Goal: Find contact information: Find contact information

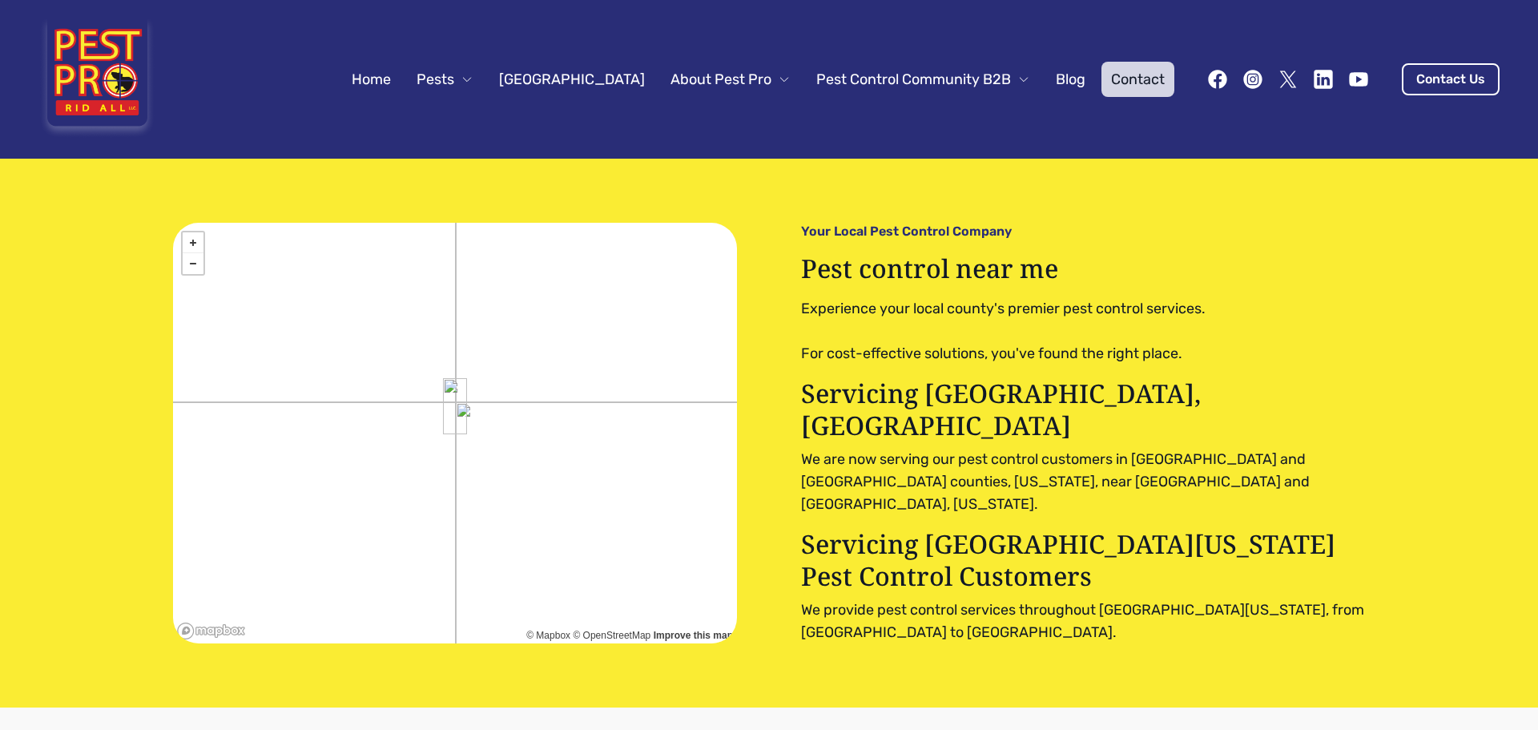
click at [1129, 84] on link "Contact" at bounding box center [1137, 79] width 73 height 35
click at [1439, 79] on link "Contact Us" at bounding box center [1451, 79] width 98 height 32
click at [1455, 75] on link "Contact Us" at bounding box center [1451, 79] width 98 height 32
drag, startPoint x: 1419, startPoint y: 87, endPoint x: 1361, endPoint y: 101, distance: 59.4
click at [1375, 92] on div "Home Pests [GEOGRAPHIC_DATA] About Pest Pro Pest Control Community B2B Blog Con…" at bounding box center [869, 79] width 1260 height 35
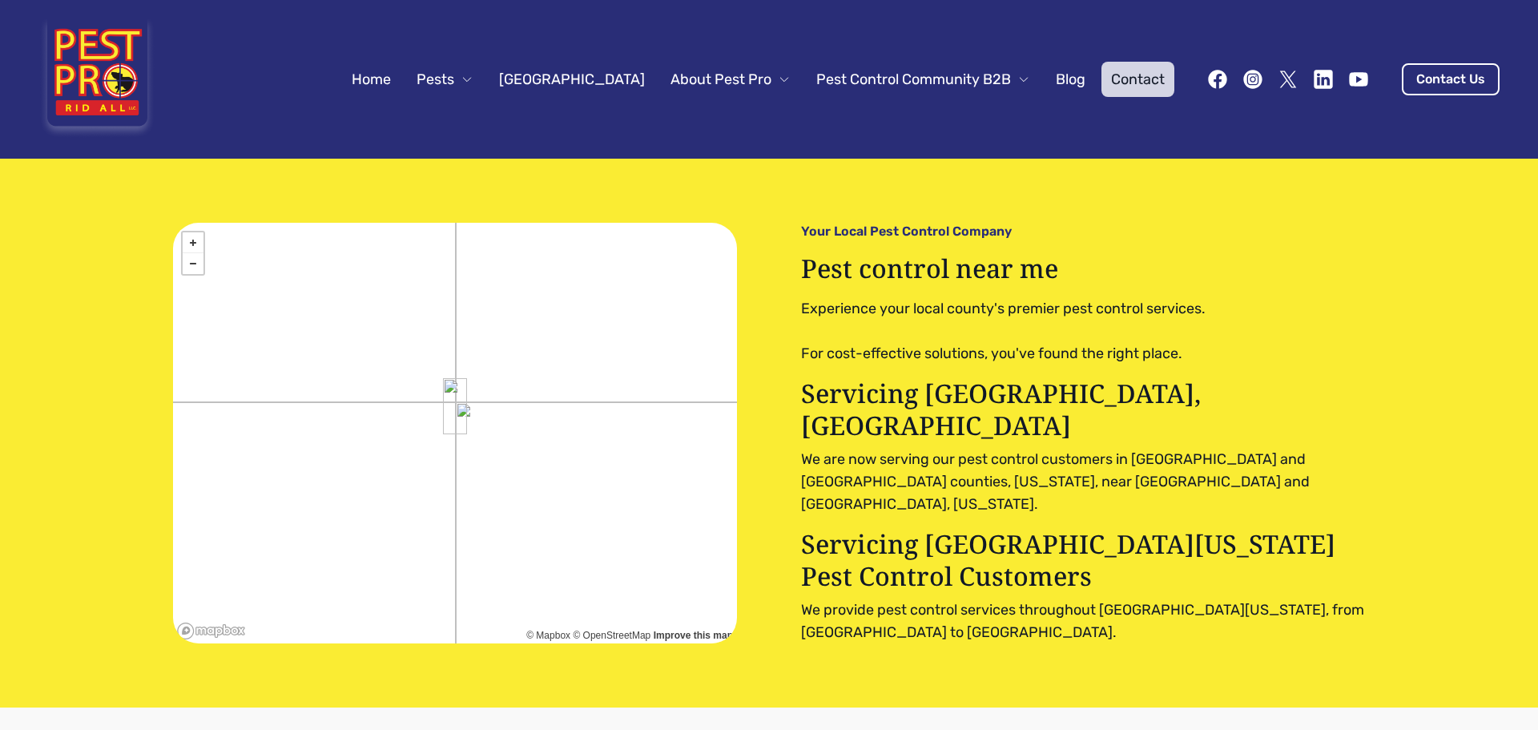
click at [400, 81] on link "Home" at bounding box center [371, 79] width 58 height 35
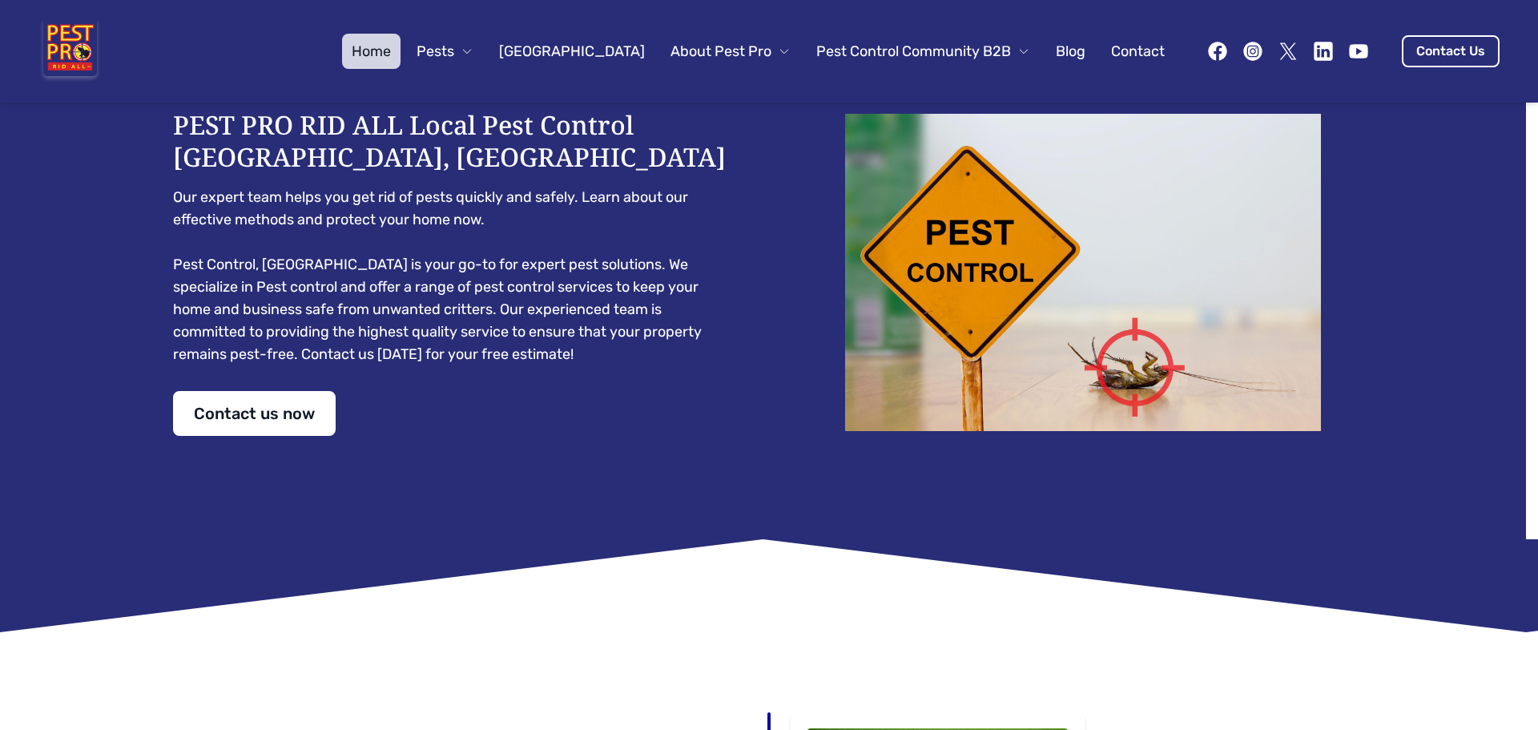
scroll to position [21, 0]
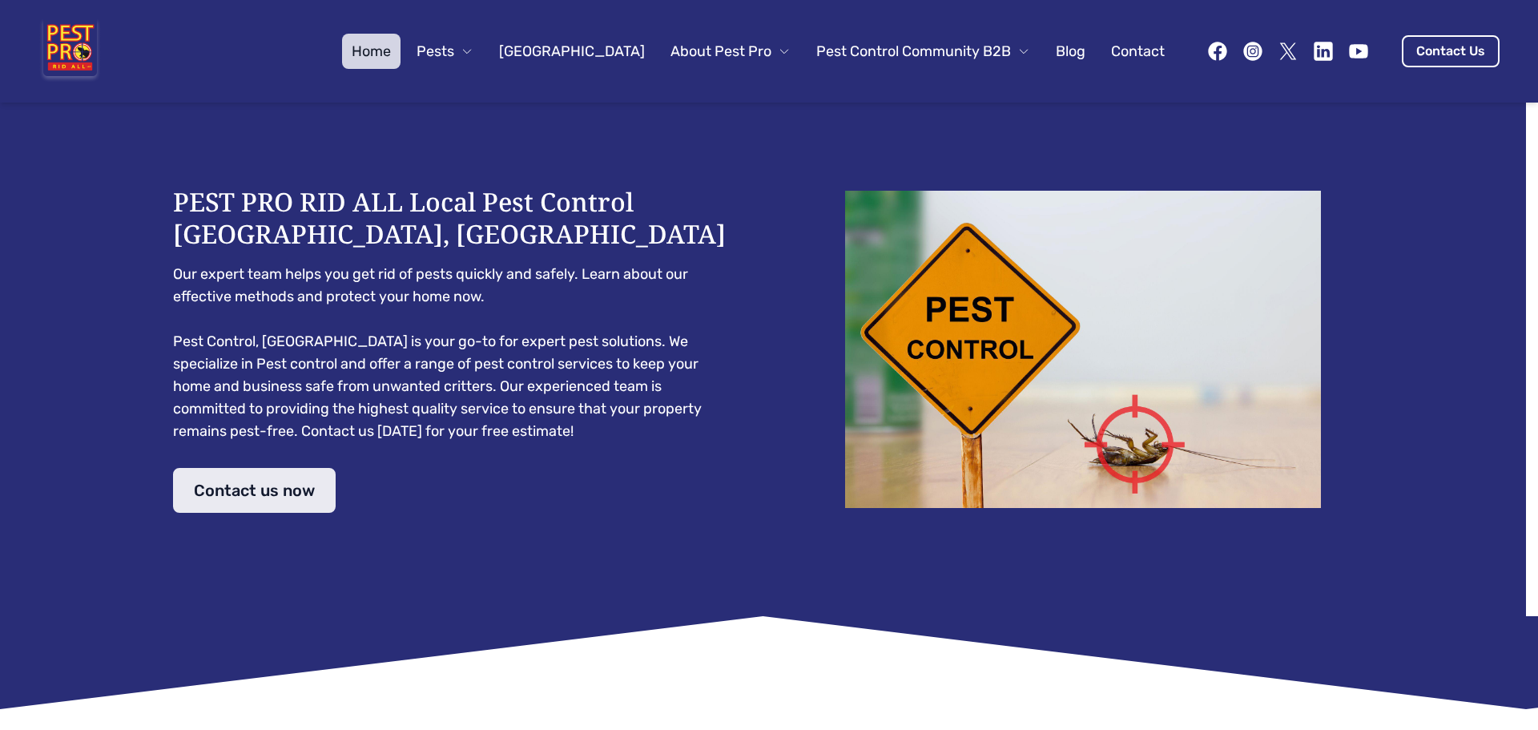
click at [254, 483] on link "Contact us now" at bounding box center [254, 490] width 163 height 45
click at [250, 484] on link "Contact us now" at bounding box center [254, 490] width 163 height 45
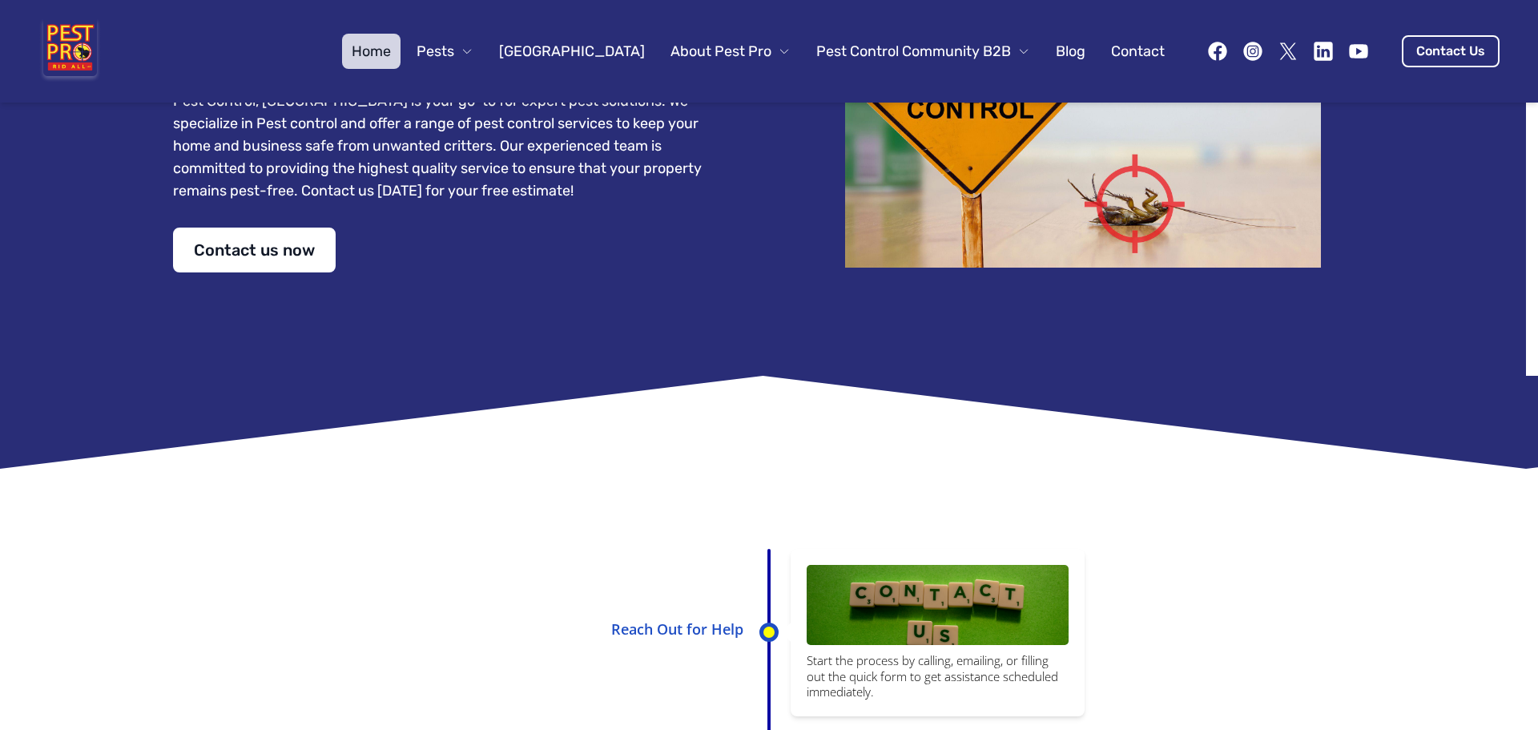
scroll to position [0, 0]
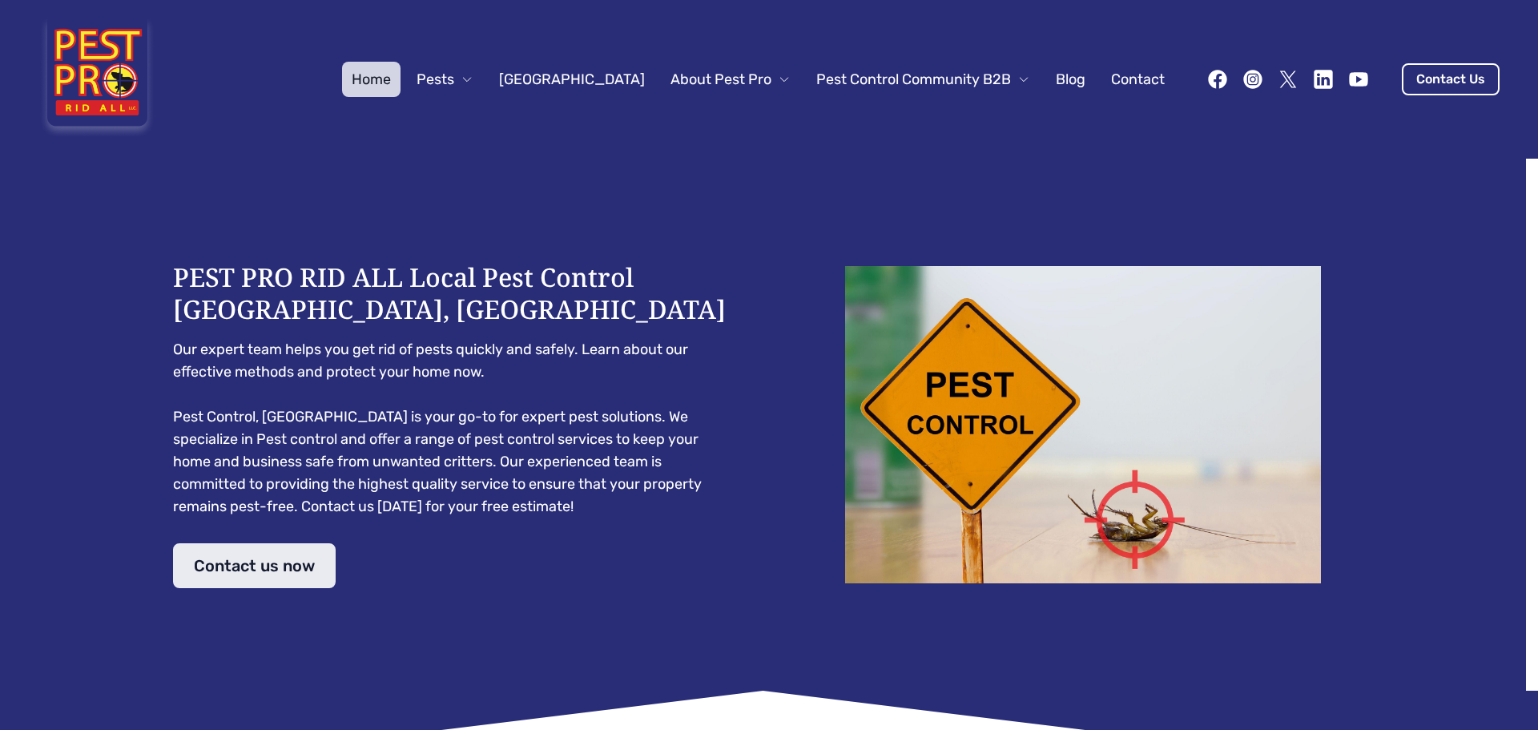
click at [243, 555] on link "Contact us now" at bounding box center [254, 565] width 163 height 45
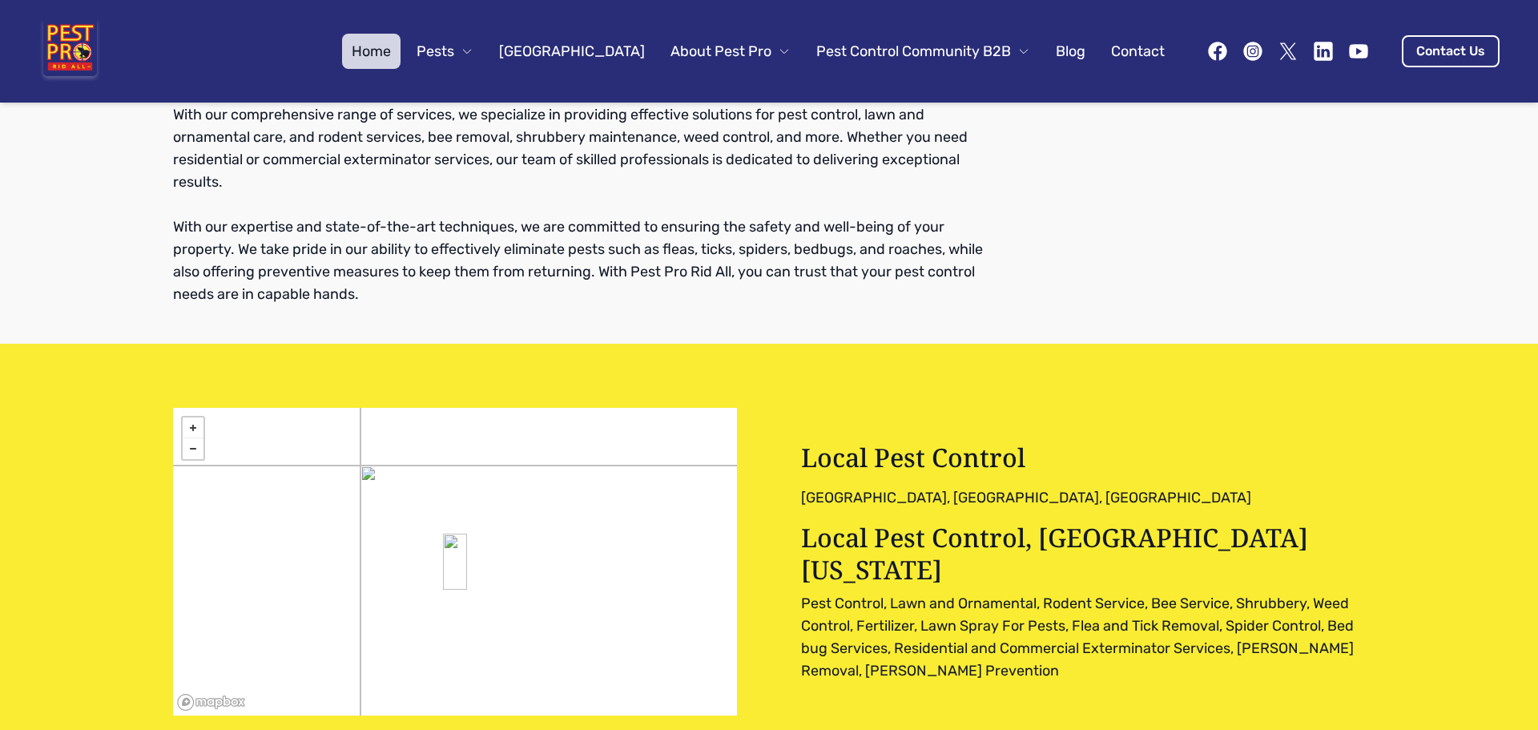
scroll to position [5034, 0]
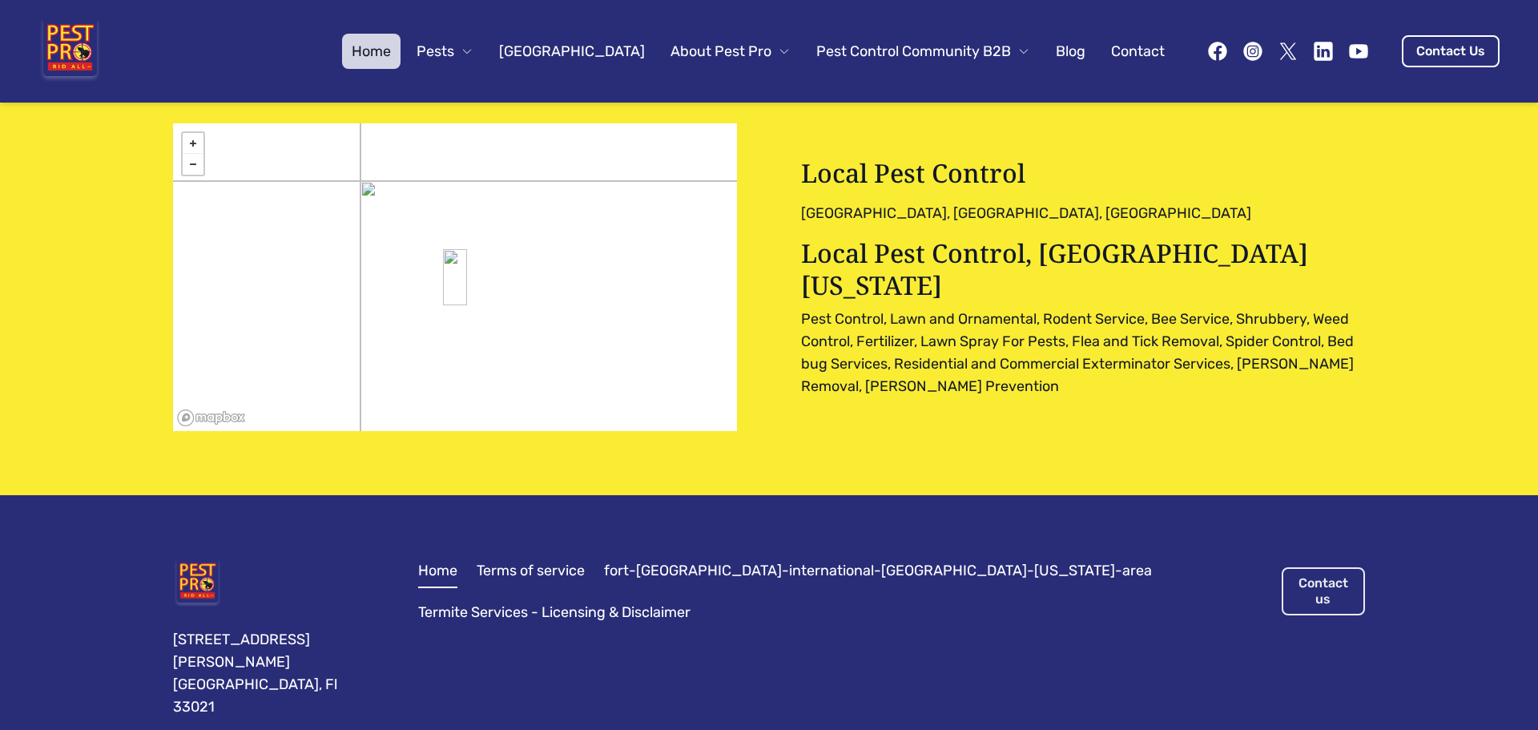
click at [1288, 567] on link "Contact us" at bounding box center [1323, 591] width 83 height 48
click at [1298, 513] on div "[STREET_ADDRESS][PERSON_NAME] Home Terms of service fort-[GEOGRAPHIC_DATA]-inte…" at bounding box center [769, 638] width 1230 height 287
click at [1301, 567] on link "Contact us" at bounding box center [1323, 591] width 83 height 48
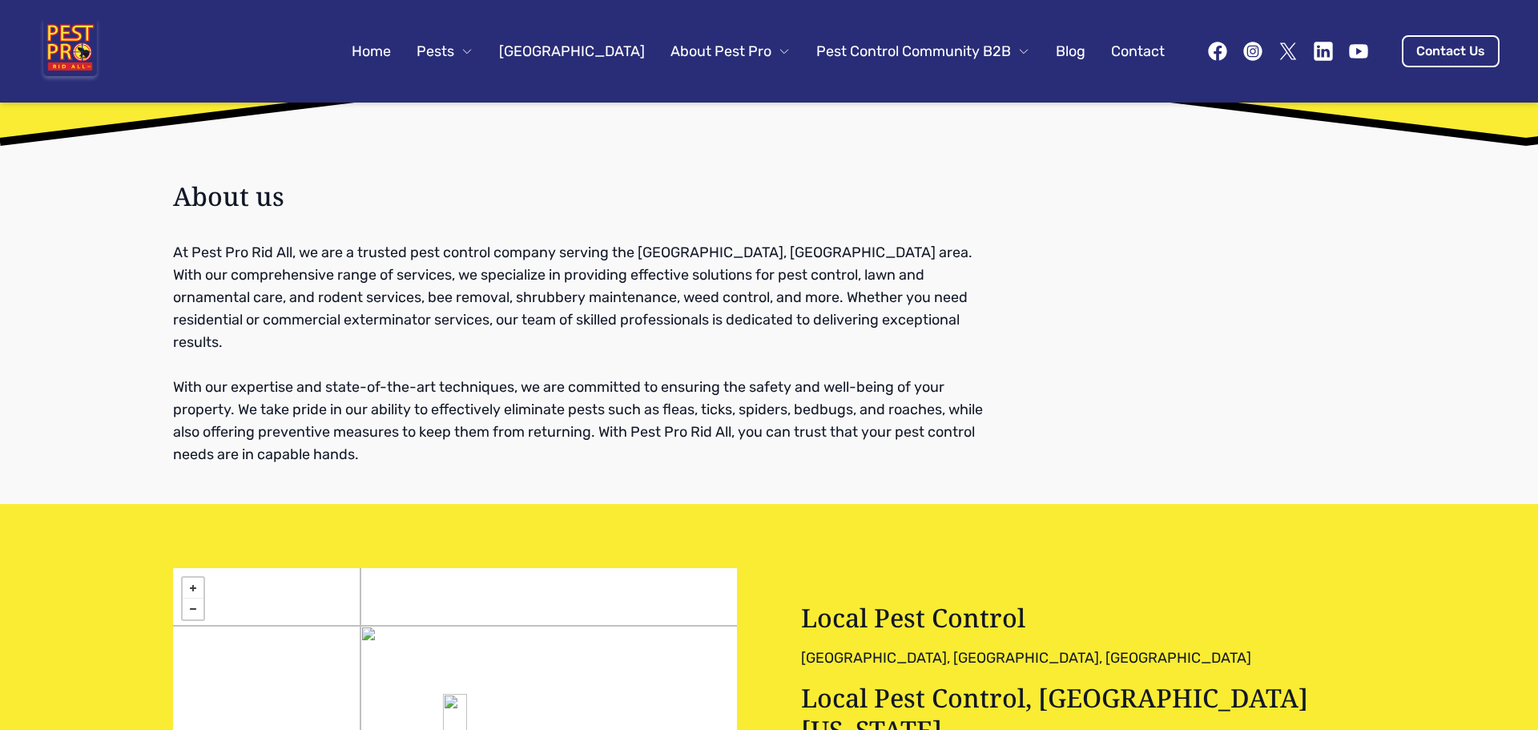
scroll to position [5034, 0]
